Goal: Transaction & Acquisition: Book appointment/travel/reservation

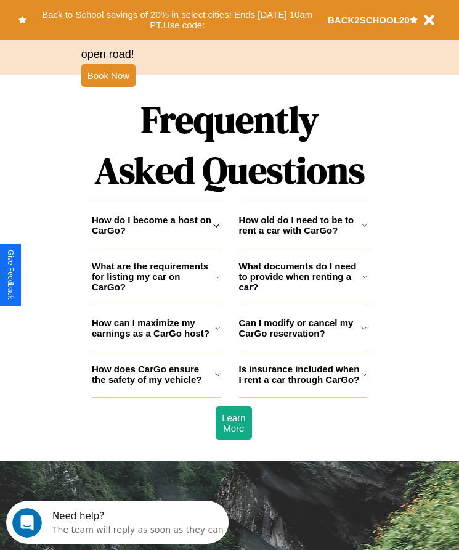
scroll to position [1609, 0]
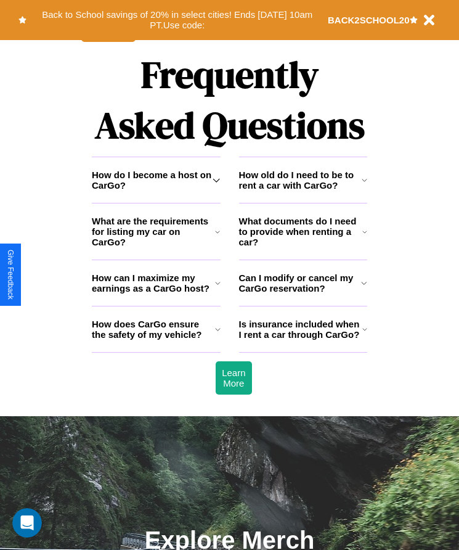
click at [303, 294] on h3 "Can I modify or cancel my CarGo reservation?" at bounding box center [300, 283] width 123 height 21
click at [156, 340] on h3 "How does CarGo ensure the safety of my vehicle?" at bounding box center [153, 329] width 123 height 21
click at [218, 237] on icon at bounding box center [217, 232] width 5 height 10
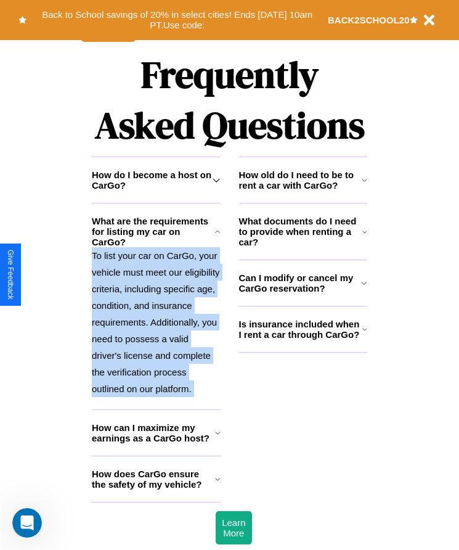
click at [156, 326] on p "To list your car on CarGo, your vehicle must meet our eligibility criteria, inc…" at bounding box center [156, 322] width 129 height 150
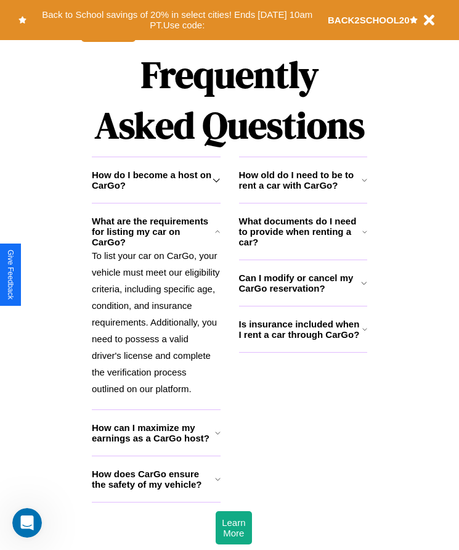
click at [156, 443] on h3 "How can I maximize my earnings as a CarGo host?" at bounding box center [153, 432] width 123 height 21
click at [177, 20] on button "Back to School savings of 20% in select cities! Ends [DATE] 10am PT. Use code:" at bounding box center [178, 20] width 302 height 28
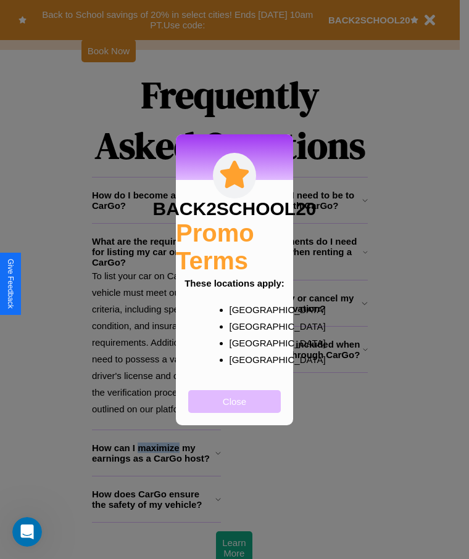
click at [234, 410] on button "Close" at bounding box center [234, 401] width 93 height 23
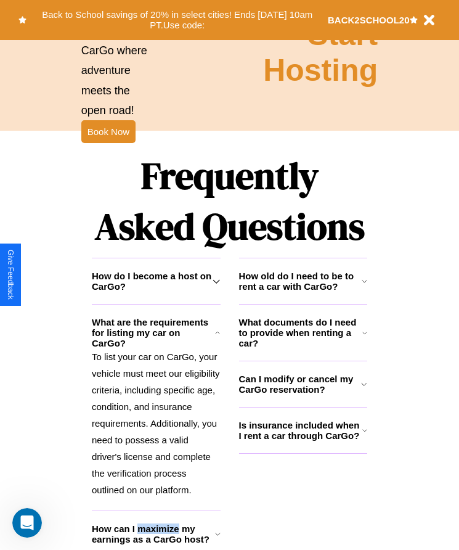
scroll to position [1385, 0]
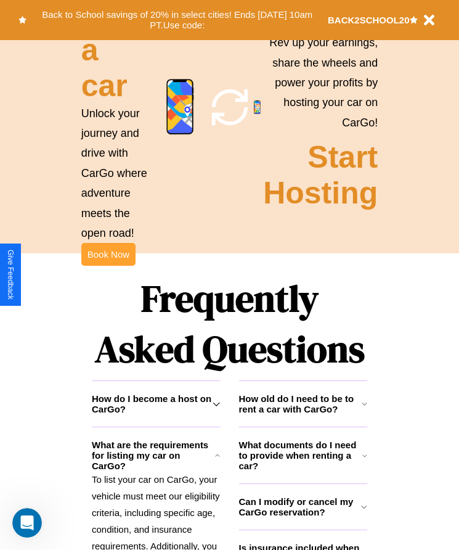
click at [108, 266] on button "Book Now" at bounding box center [108, 254] width 54 height 23
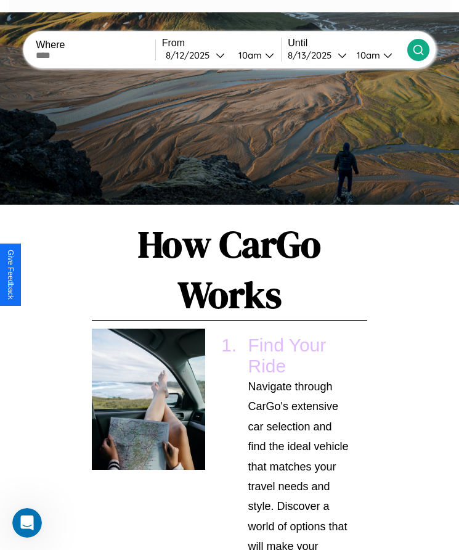
click at [97, 55] on input "text" at bounding box center [96, 56] width 120 height 10
type input "******"
click at [199, 55] on div "[DATE]" at bounding box center [191, 55] width 50 height 12
select select "*"
select select "****"
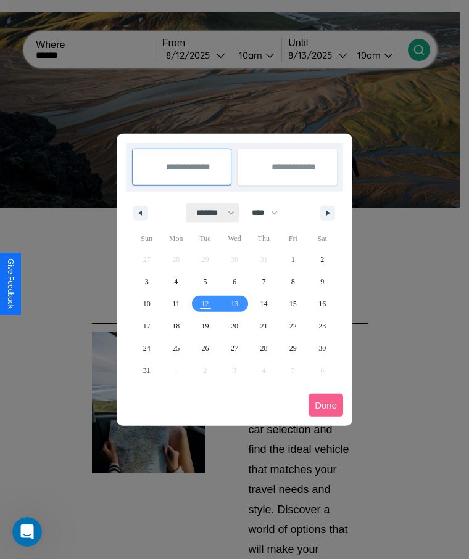
click at [210, 213] on select "******* ******** ***** ***** *** **** **** ****** ********* ******* ******** **…" at bounding box center [213, 213] width 52 height 20
select select "*"
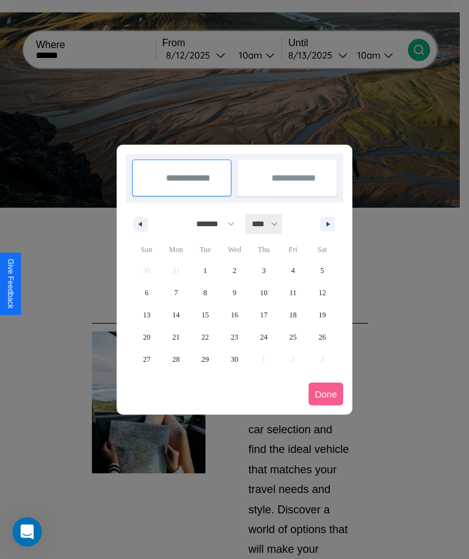
click at [270, 224] on select "**** **** **** **** **** **** **** **** **** **** **** **** **** **** **** ****…" at bounding box center [263, 224] width 37 height 20
select select "****"
click at [292, 292] on span "10" at bounding box center [292, 293] width 7 height 22
type input "**********"
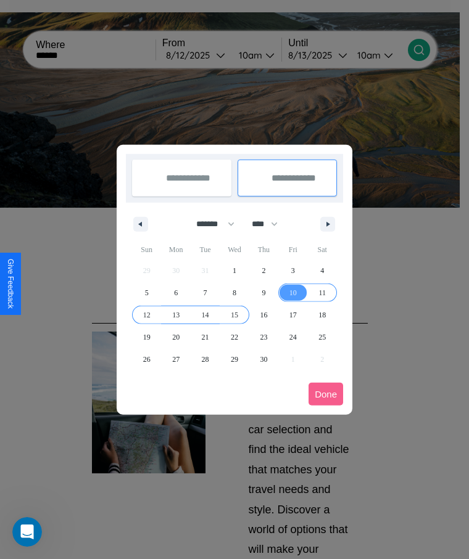
click at [234, 315] on span "15" at bounding box center [234, 315] width 7 height 22
type input "**********"
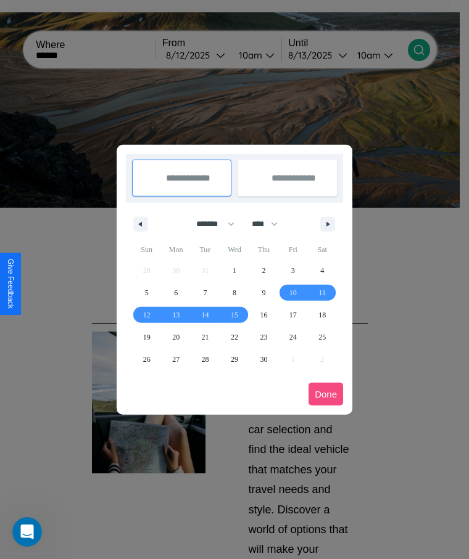
click at [326, 394] on button "Done" at bounding box center [325, 394] width 35 height 23
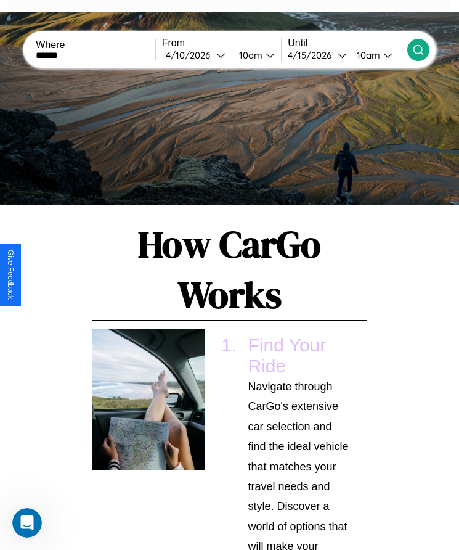
click at [253, 55] on div "10am" at bounding box center [249, 55] width 33 height 12
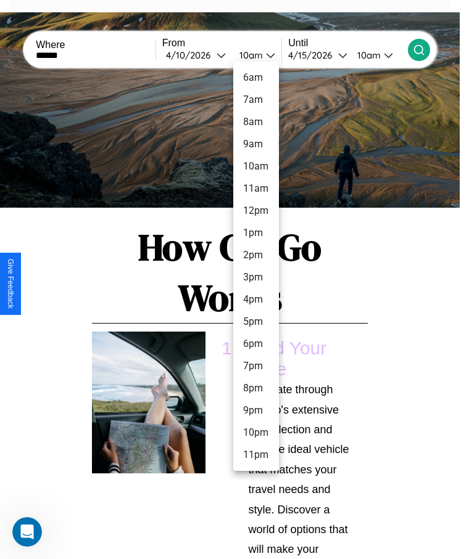
click at [255, 122] on li "8am" at bounding box center [256, 122] width 46 height 22
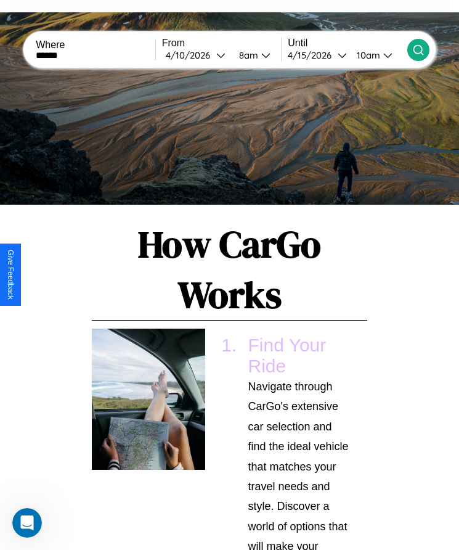
click at [369, 55] on div "10am" at bounding box center [367, 55] width 33 height 12
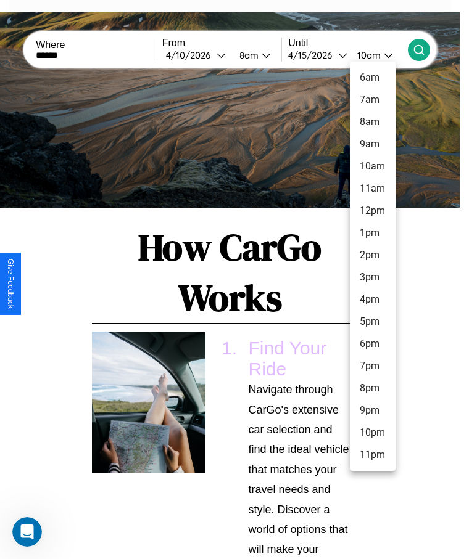
click at [372, 366] on li "7pm" at bounding box center [373, 366] width 46 height 22
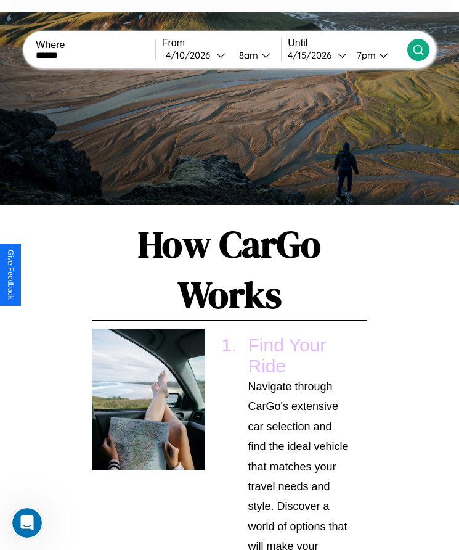
click at [418, 49] on icon at bounding box center [419, 50] width 12 height 12
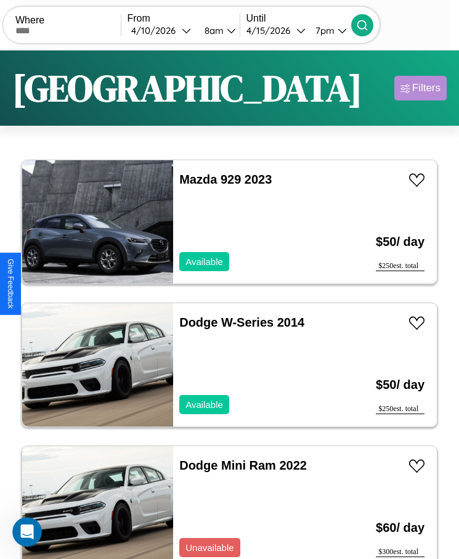
click at [421, 88] on div "Filters" at bounding box center [427, 88] width 28 height 12
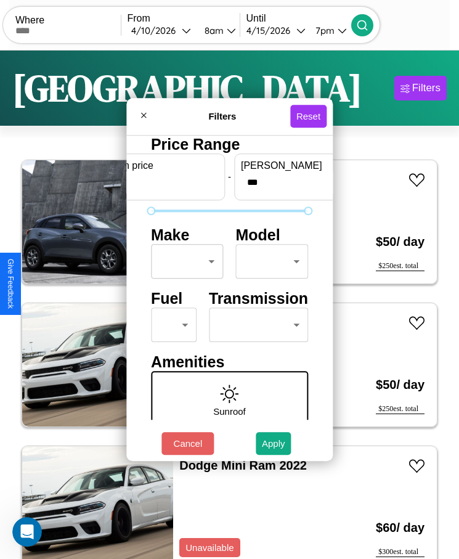
click at [184, 262] on body "CarGo Where From [DATE] 8am Until [DATE] 7pm Become a Host Login Sign Up London…" at bounding box center [229, 295] width 459 height 590
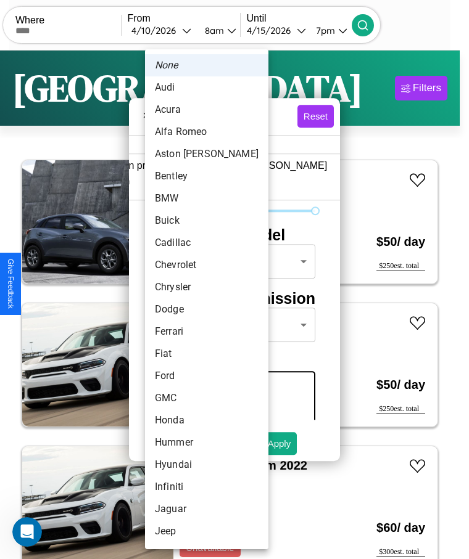
click at [183, 176] on li "Bentley" at bounding box center [206, 176] width 123 height 22
type input "*******"
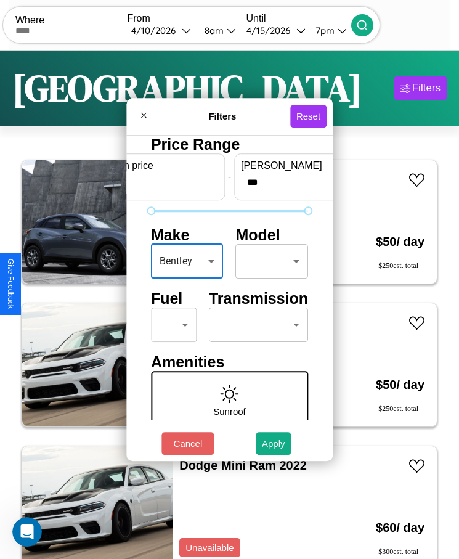
scroll to position [727, 0]
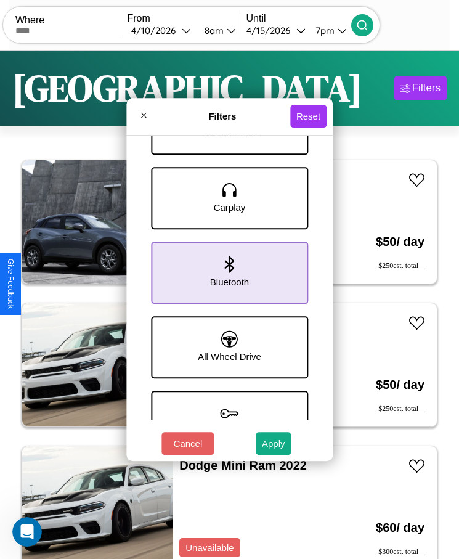
click at [225, 273] on icon at bounding box center [229, 264] width 9 height 17
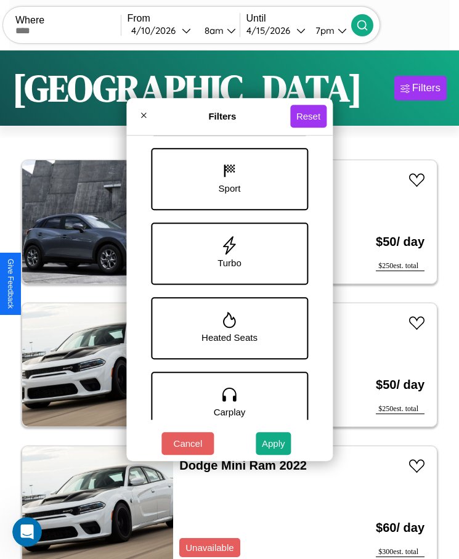
scroll to position [353, 0]
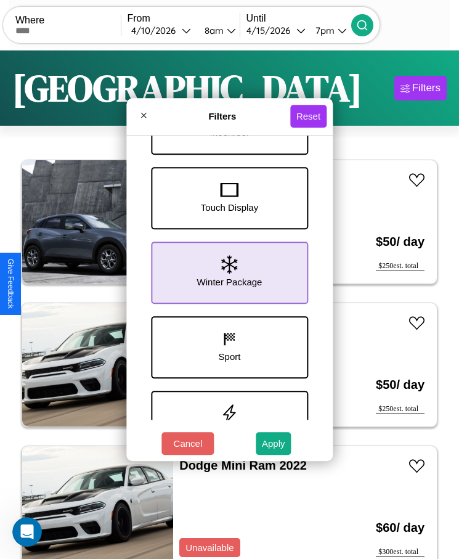
click at [225, 273] on icon at bounding box center [229, 264] width 16 height 19
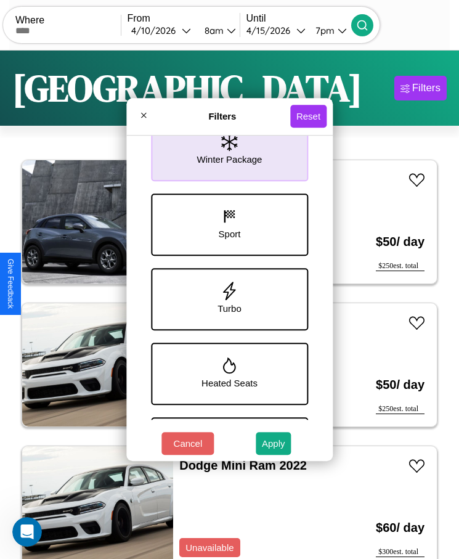
scroll to position [503, 0]
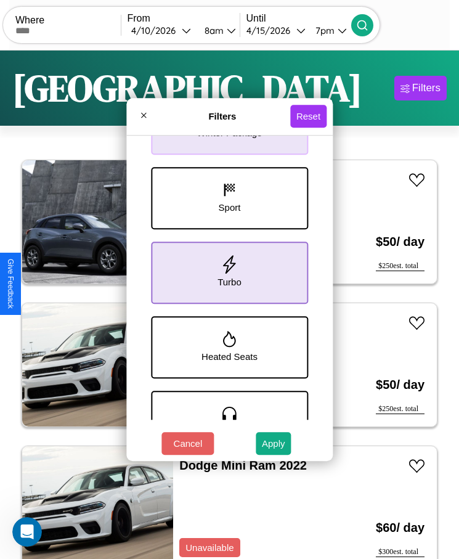
click at [225, 273] on icon at bounding box center [230, 264] width 19 height 19
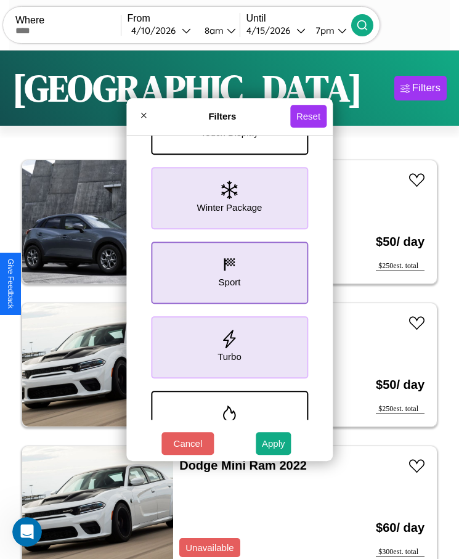
click at [225, 273] on icon at bounding box center [230, 264] width 19 height 19
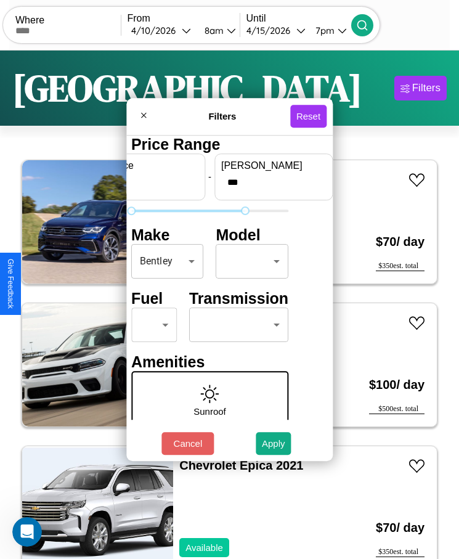
type input "***"
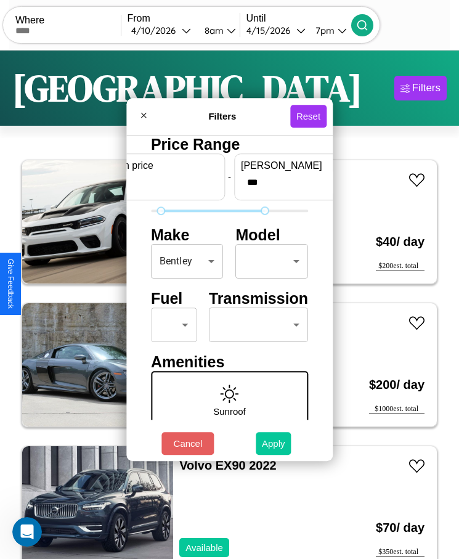
type input "**"
click at [274, 443] on button "Apply" at bounding box center [274, 443] width 36 height 23
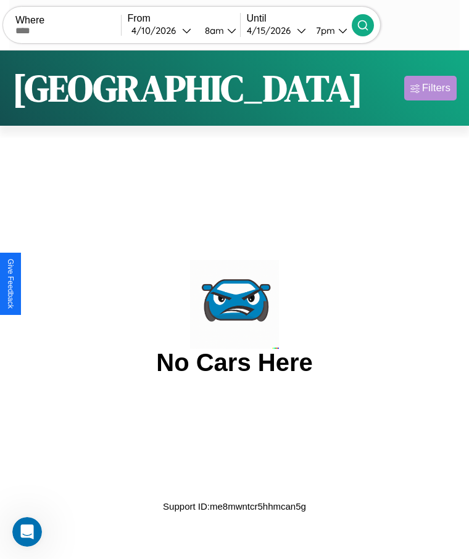
click at [430, 88] on div "Filters" at bounding box center [436, 88] width 28 height 12
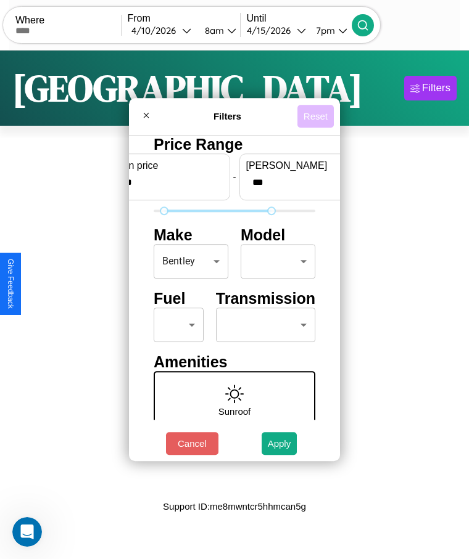
click at [315, 116] on button "Reset" at bounding box center [315, 116] width 36 height 23
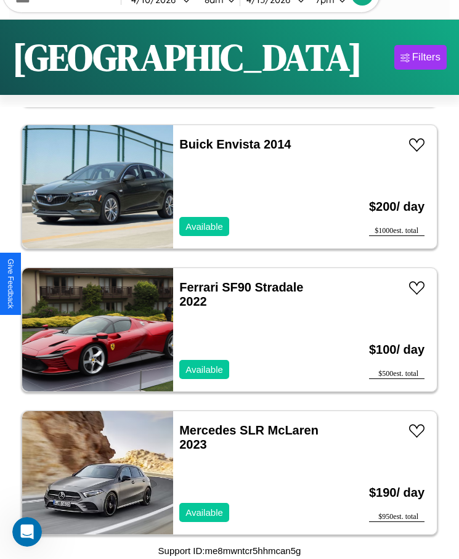
scroll to position [6162, 0]
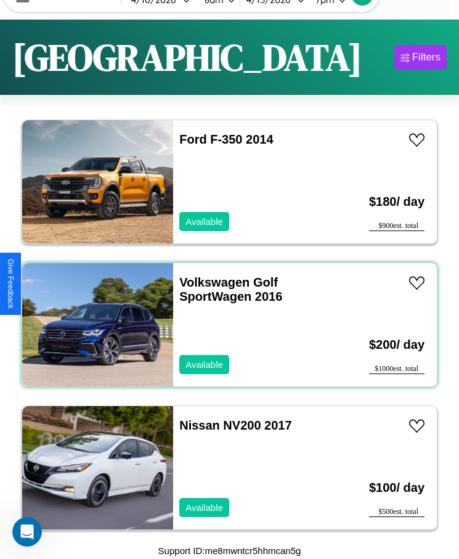
click at [225, 325] on div "Volkswagen Golf SportWagen 2016 Available" at bounding box center [254, 324] width 163 height 123
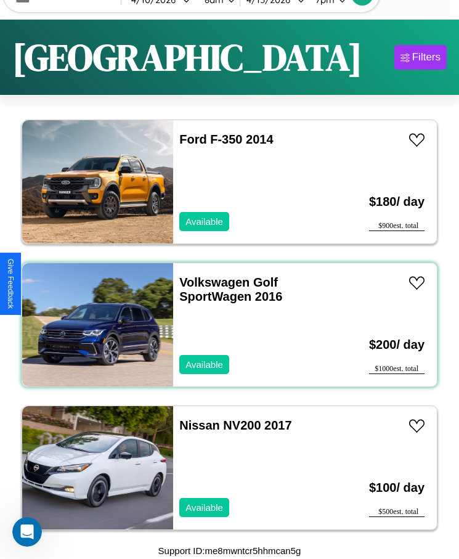
click at [225, 325] on div "Volkswagen Golf SportWagen 2016 Available" at bounding box center [254, 324] width 163 height 123
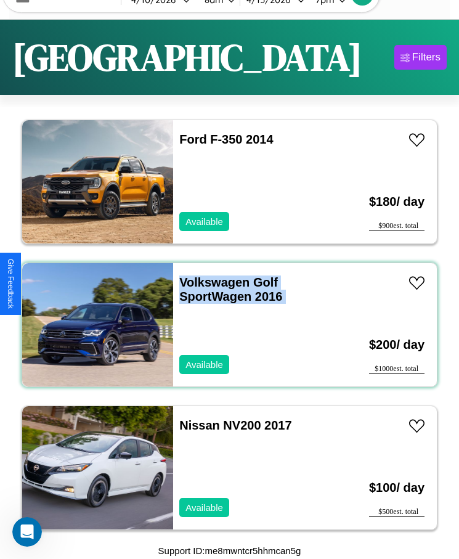
click at [225, 325] on div "Volkswagen Golf SportWagen 2016 Available" at bounding box center [254, 324] width 163 height 123
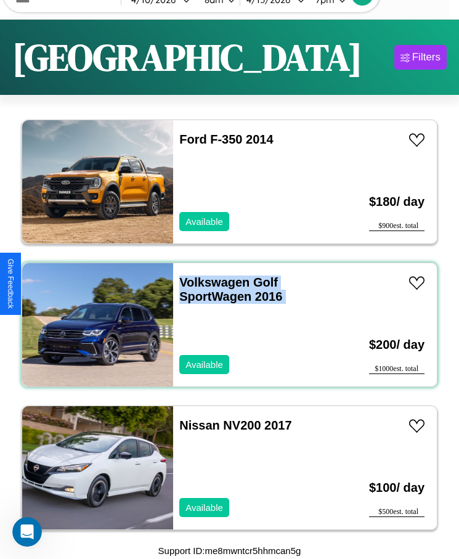
click at [225, 325] on div "Volkswagen Golf SportWagen 2016 Available" at bounding box center [254, 324] width 163 height 123
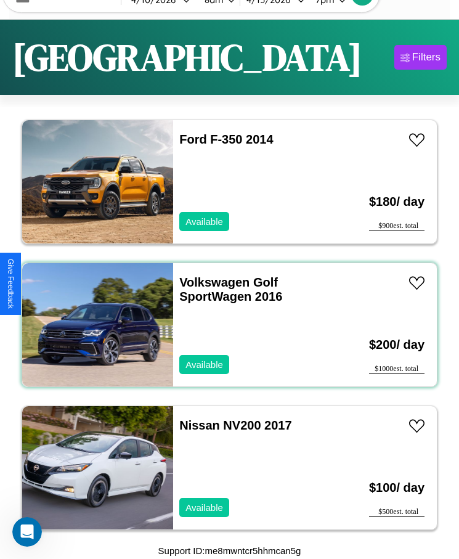
click at [225, 325] on div "Volkswagen Golf SportWagen 2016 Available" at bounding box center [254, 324] width 163 height 123
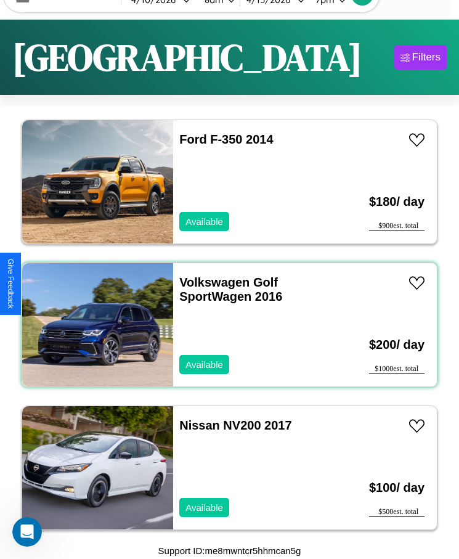
click at [225, 325] on div "Volkswagen Golf SportWagen 2016 Available" at bounding box center [254, 324] width 163 height 123
click at [211, 282] on link "Volkswagen Golf SportWagen 2016" at bounding box center [230, 290] width 103 height 28
